Goal: Information Seeking & Learning: Learn about a topic

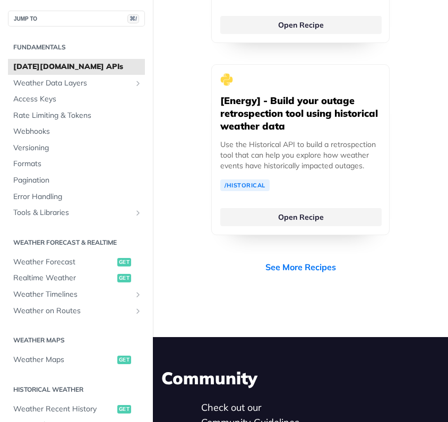
scroll to position [5079, 0]
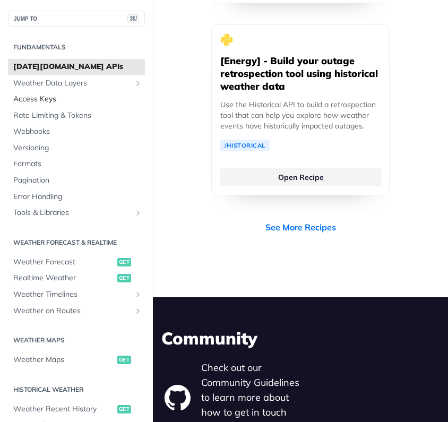
click at [39, 97] on span "Access Keys" at bounding box center [77, 99] width 129 height 11
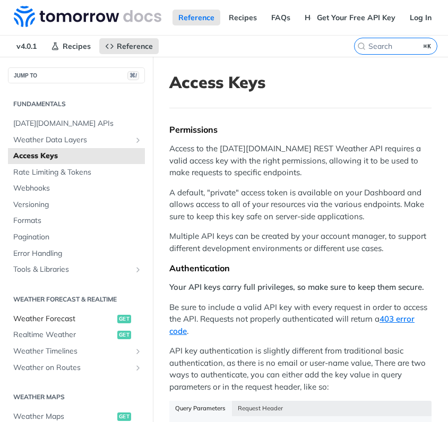
click at [59, 314] on span "Weather Forecast" at bounding box center [63, 319] width 101 height 11
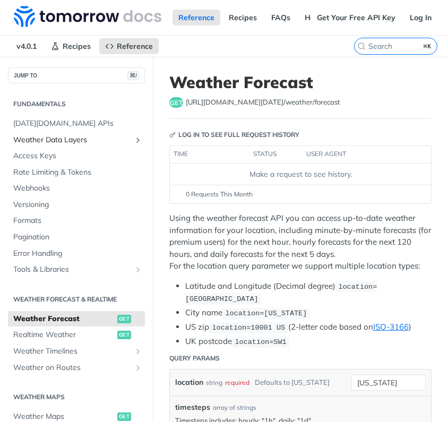
click at [89, 137] on span "Weather Data Layers" at bounding box center [72, 140] width 118 height 11
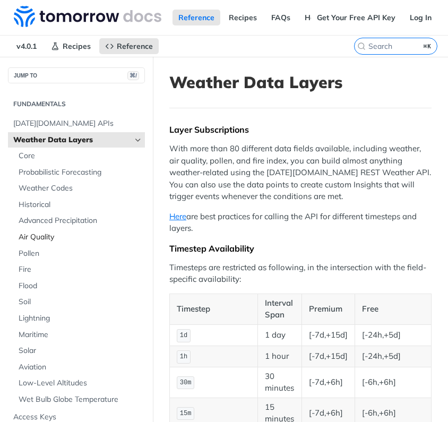
click at [51, 232] on span "Air Quality" at bounding box center [81, 237] width 124 height 11
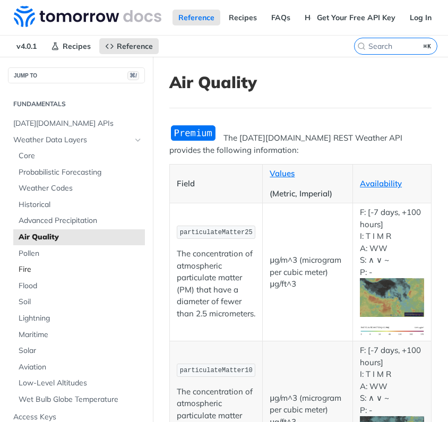
click at [22, 266] on span "Fire" at bounding box center [81, 269] width 124 height 11
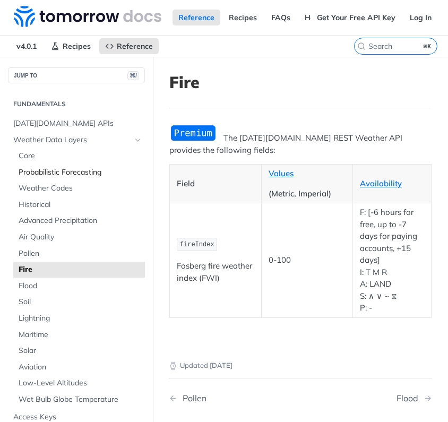
click at [66, 174] on span "Probabilistic Forecasting" at bounding box center [81, 172] width 124 height 11
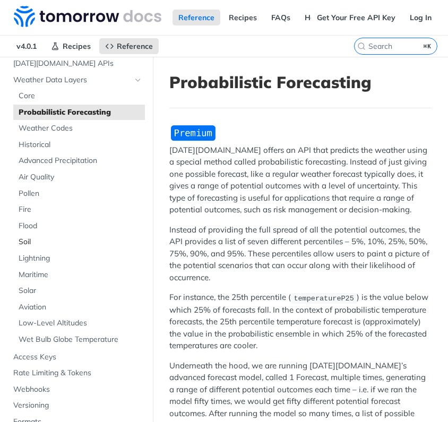
scroll to position [94, 0]
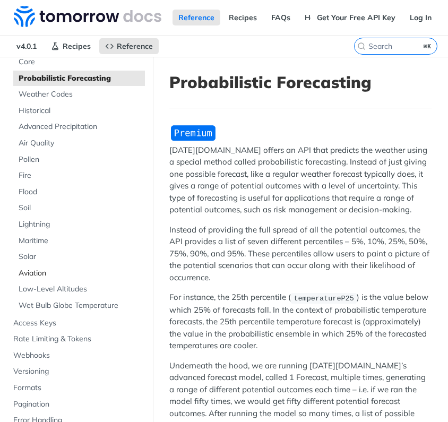
click at [36, 272] on span "Aviation" at bounding box center [81, 273] width 124 height 11
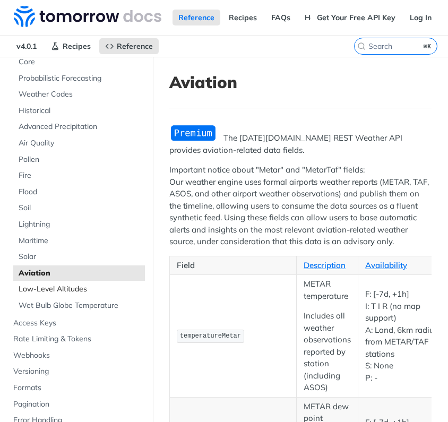
click at [40, 289] on span "Low-Level Altitudes" at bounding box center [81, 289] width 124 height 11
